Goal: Book appointment/travel/reservation

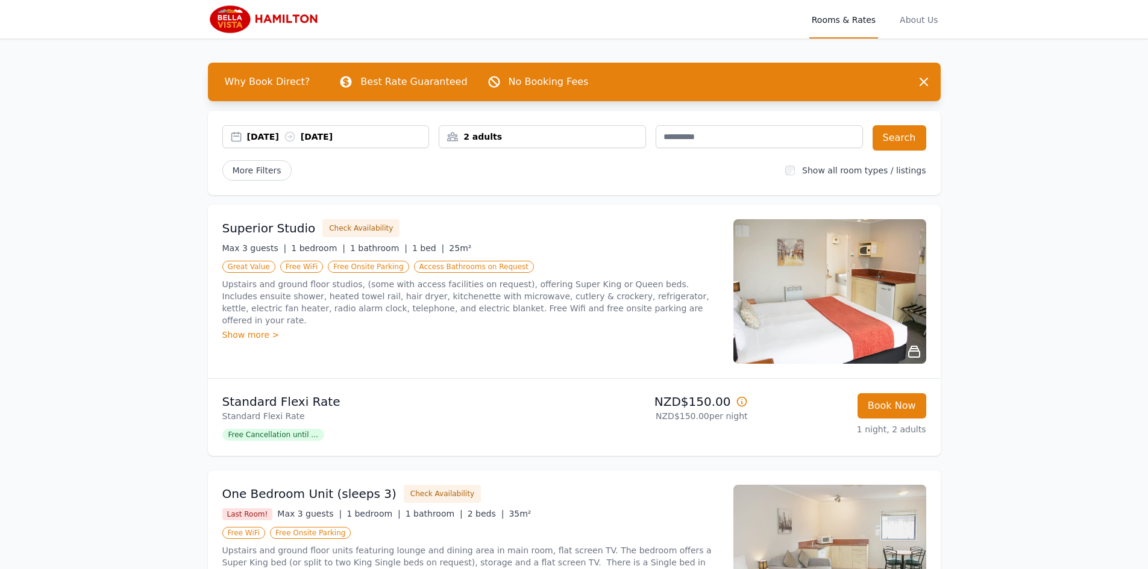
click at [294, 133] on icon at bounding box center [289, 137] width 9 height 9
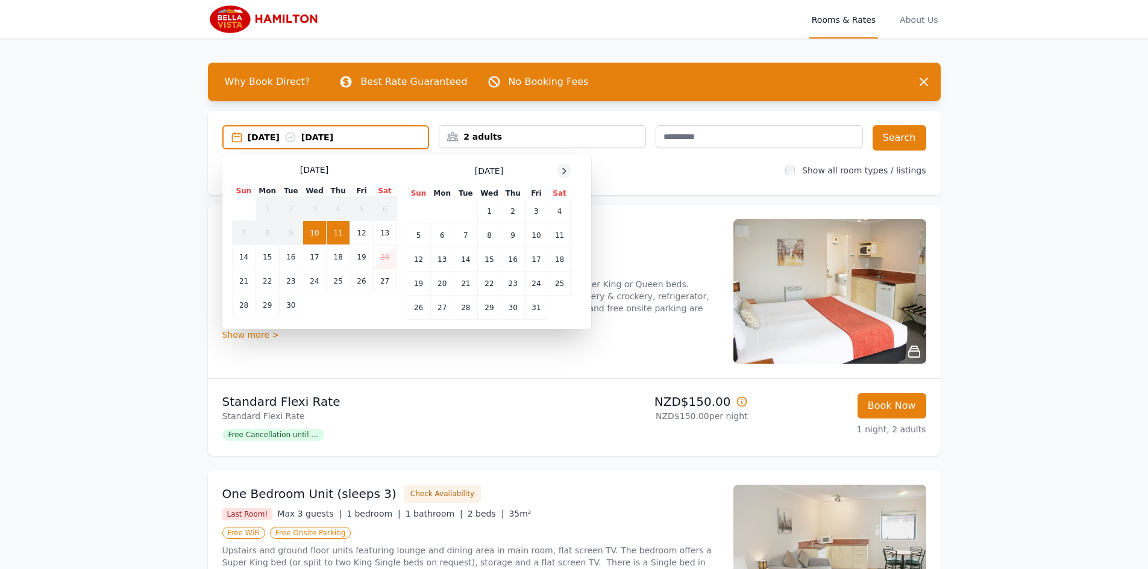
click at [565, 169] on icon at bounding box center [564, 171] width 10 height 10
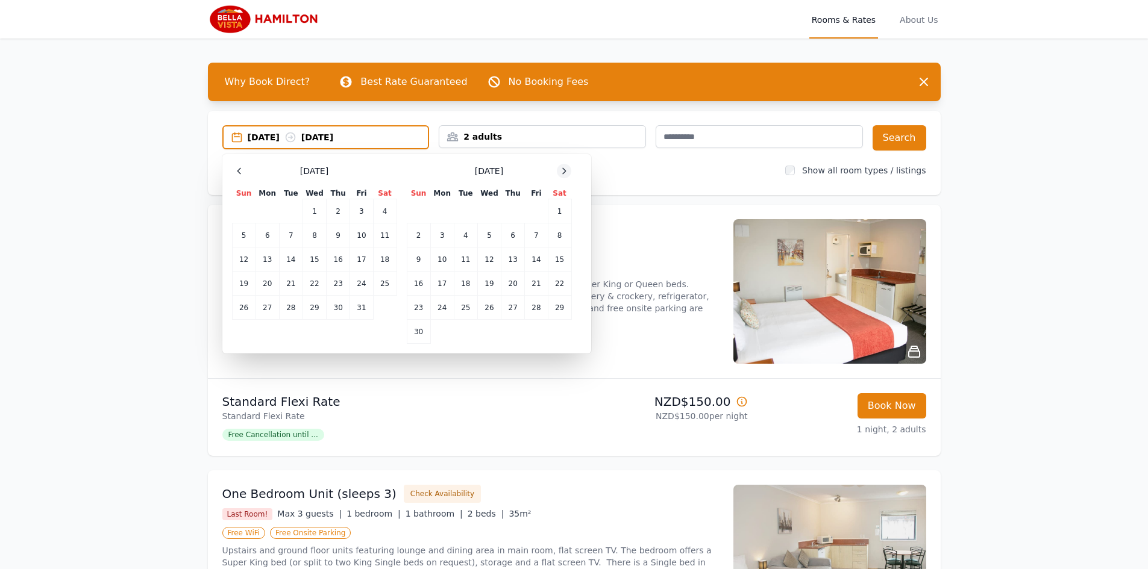
click at [565, 169] on icon at bounding box center [564, 171] width 10 height 10
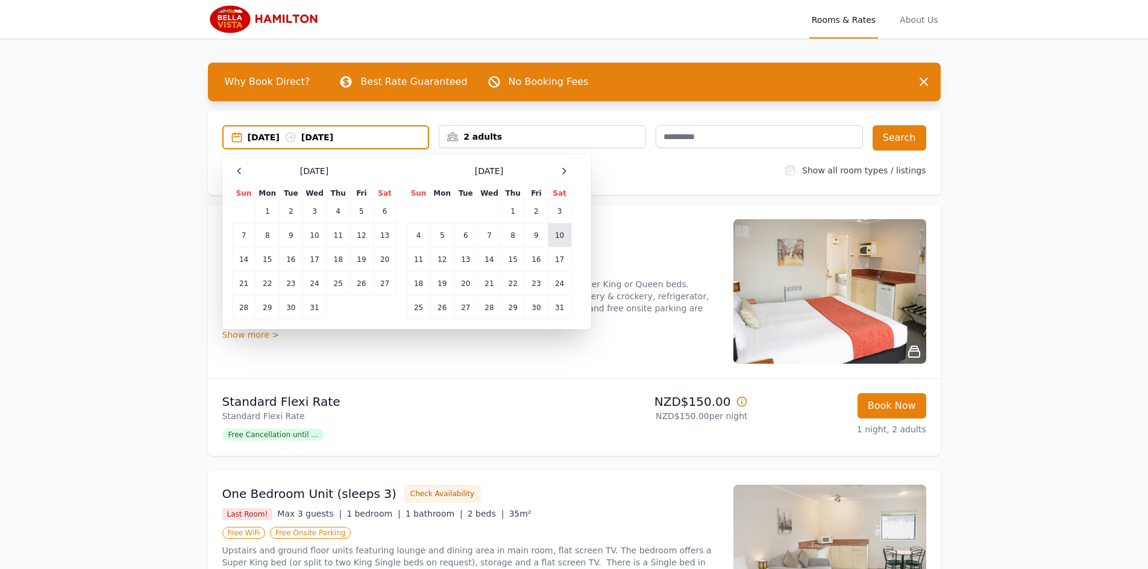
click at [560, 233] on td "10" at bounding box center [559, 236] width 23 height 24
click at [555, 254] on td "17" at bounding box center [559, 260] width 23 height 24
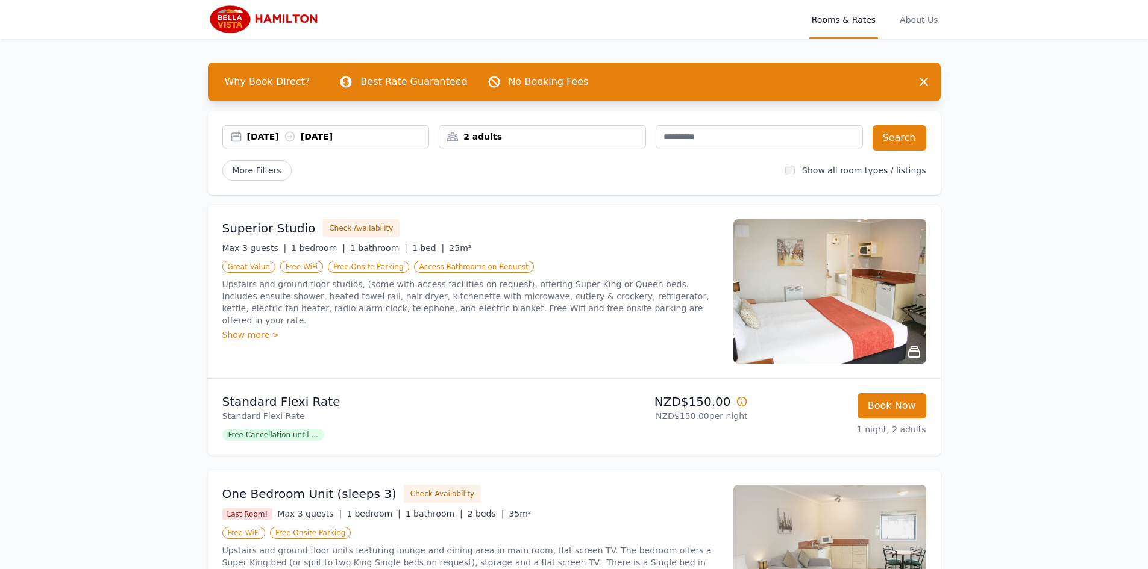
click at [496, 129] on div "2 adults" at bounding box center [542, 136] width 207 height 23
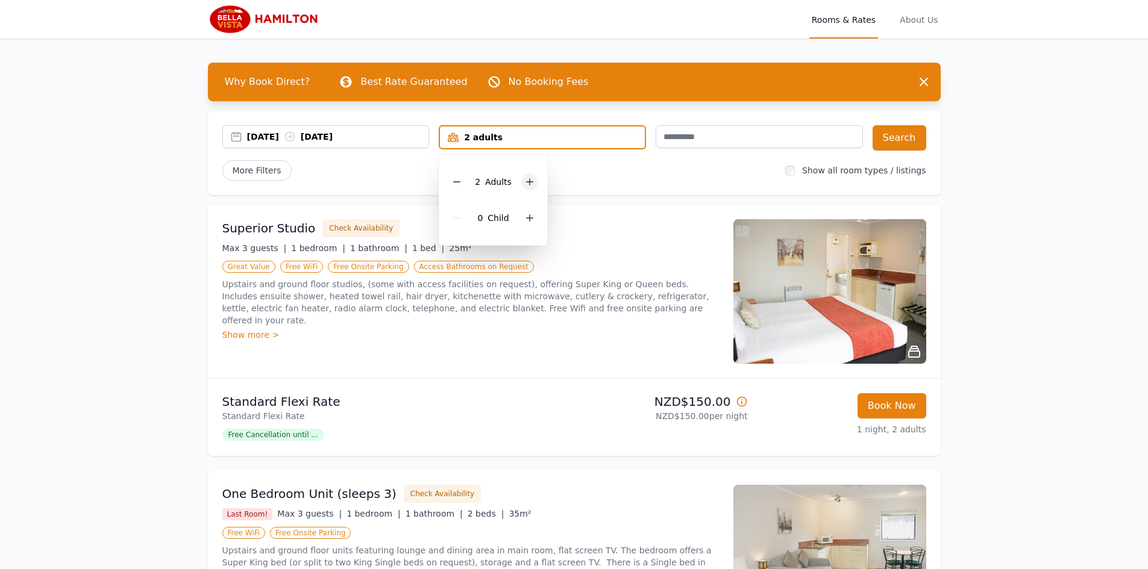
click at [527, 181] on icon at bounding box center [530, 182] width 10 height 10
click at [528, 180] on icon at bounding box center [530, 182] width 10 height 10
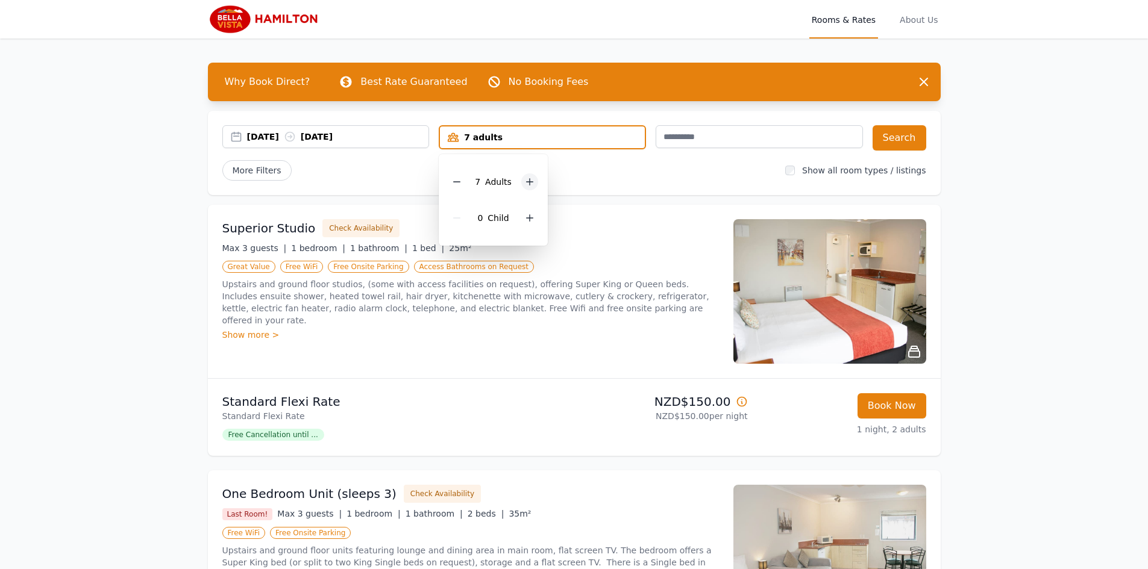
click at [528, 180] on icon at bounding box center [530, 182] width 10 height 10
click at [530, 179] on icon at bounding box center [535, 182] width 10 height 10
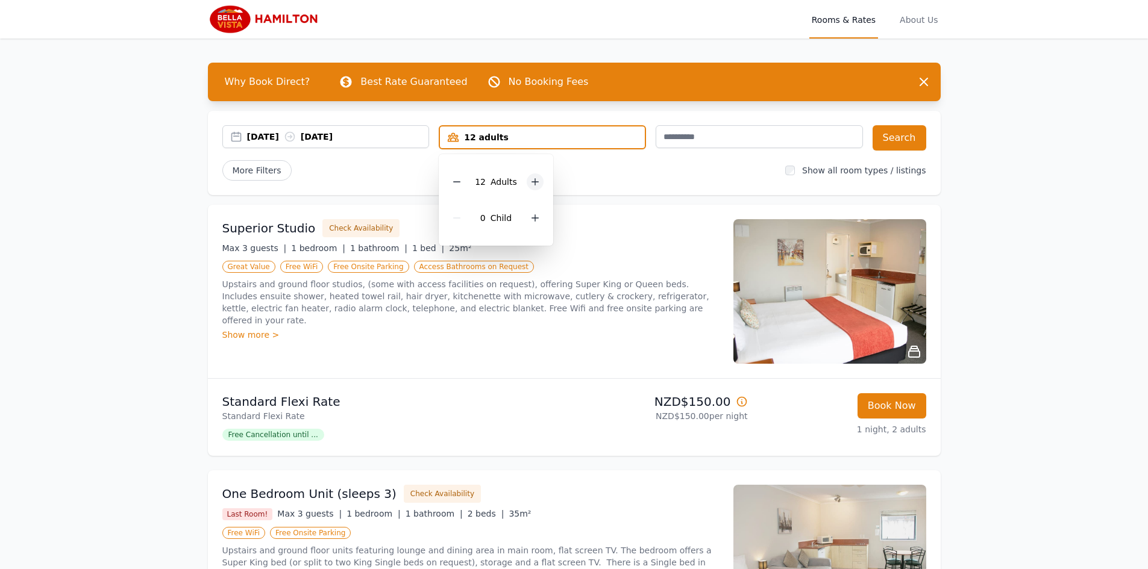
click at [530, 179] on icon at bounding box center [535, 182] width 10 height 10
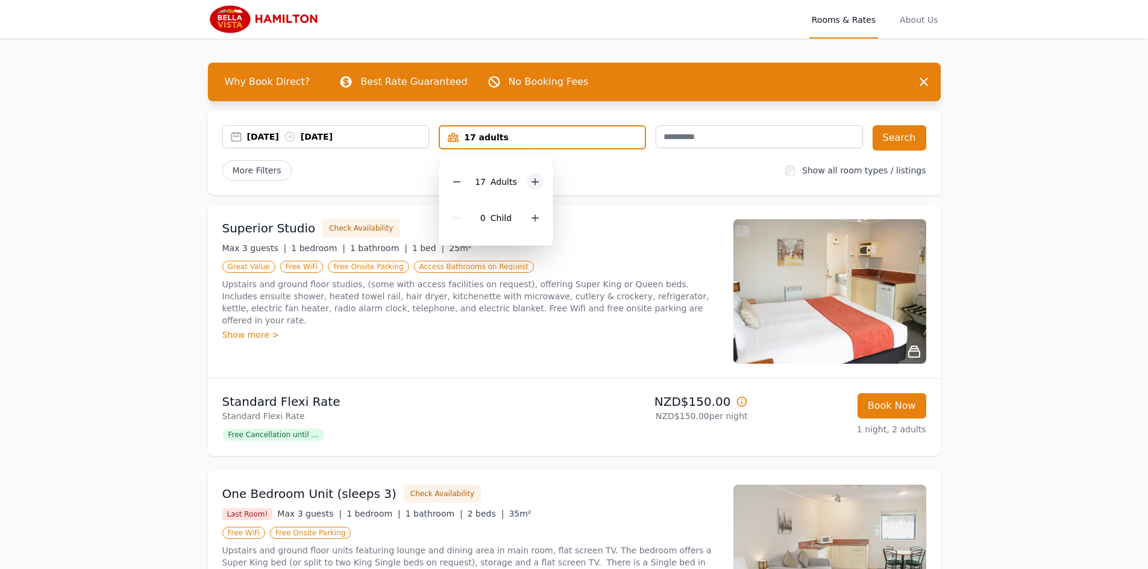
click at [530, 179] on icon at bounding box center [535, 182] width 10 height 10
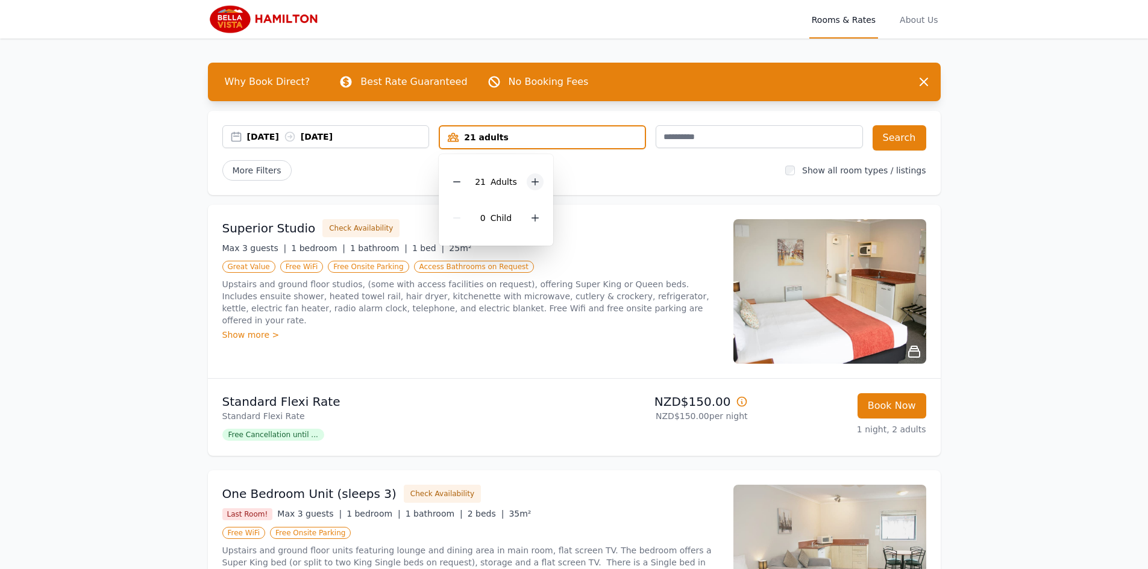
click at [530, 179] on icon at bounding box center [535, 182] width 10 height 10
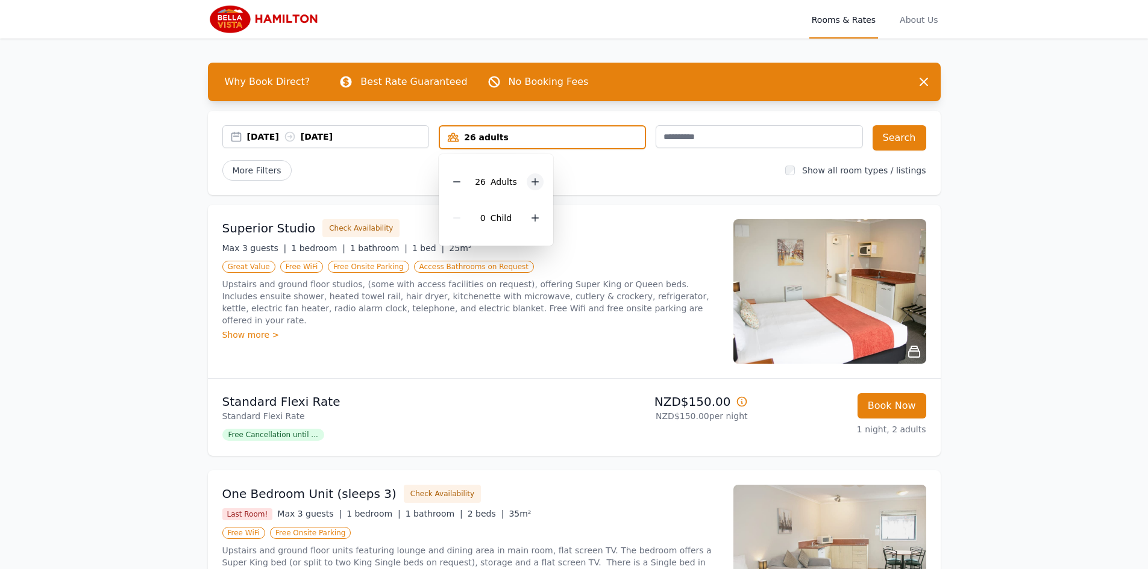
click at [530, 179] on icon at bounding box center [535, 182] width 10 height 10
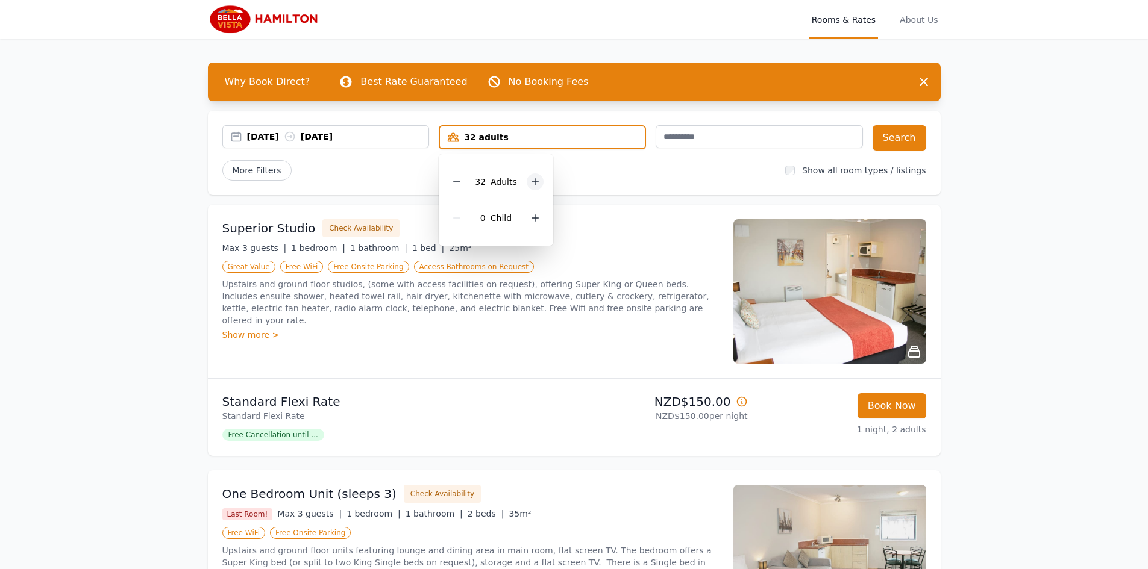
click at [530, 179] on icon at bounding box center [535, 182] width 10 height 10
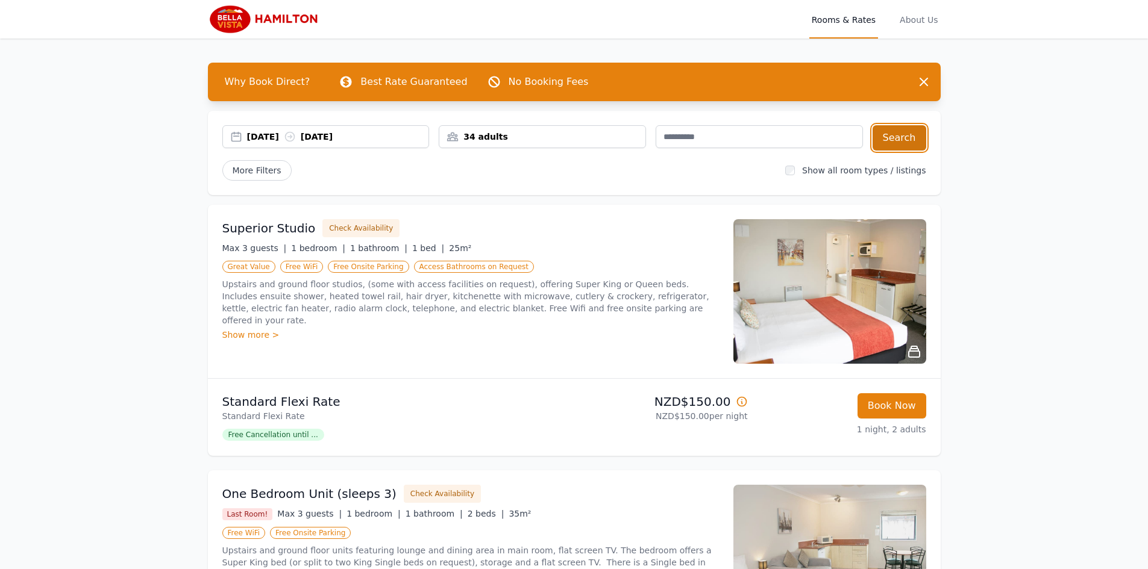
click at [897, 137] on button "Search" at bounding box center [900, 137] width 54 height 25
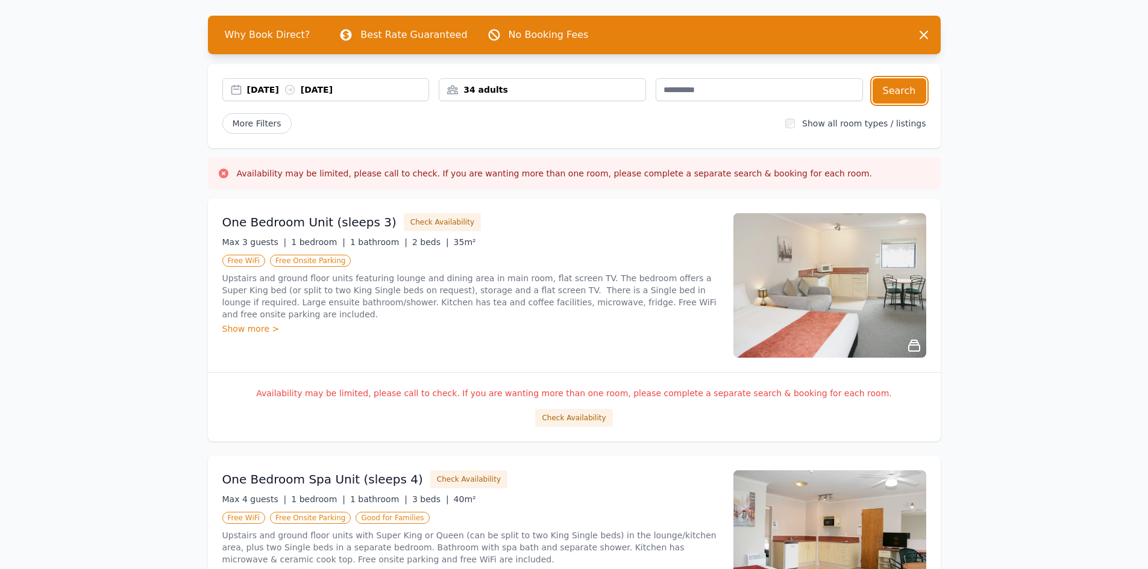
scroll to position [630, 0]
